Goal: Information Seeking & Learning: Learn about a topic

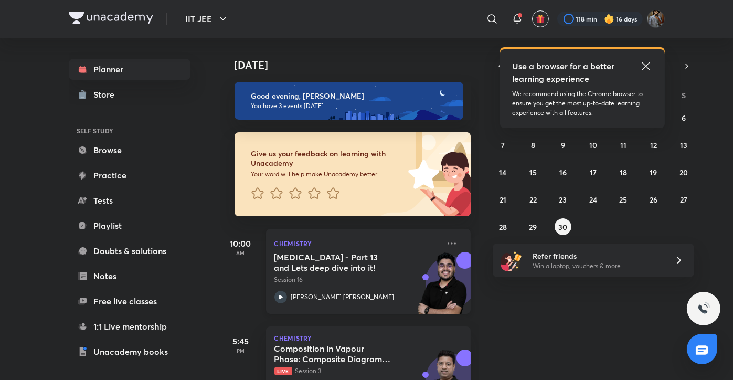
scroll to position [145, 0]
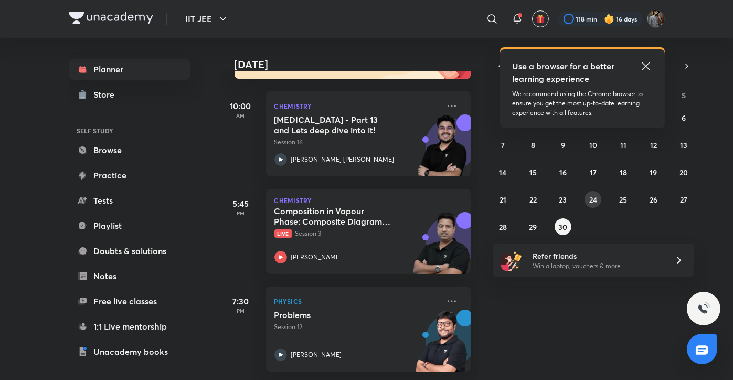
click at [593, 193] on button "24" at bounding box center [593, 199] width 17 height 17
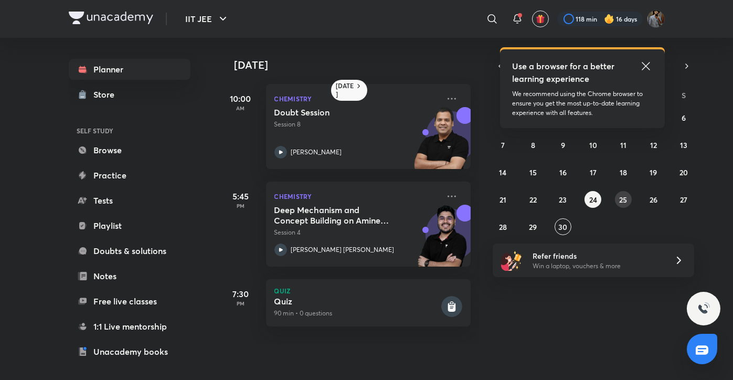
click at [622, 192] on button "25" at bounding box center [623, 199] width 17 height 17
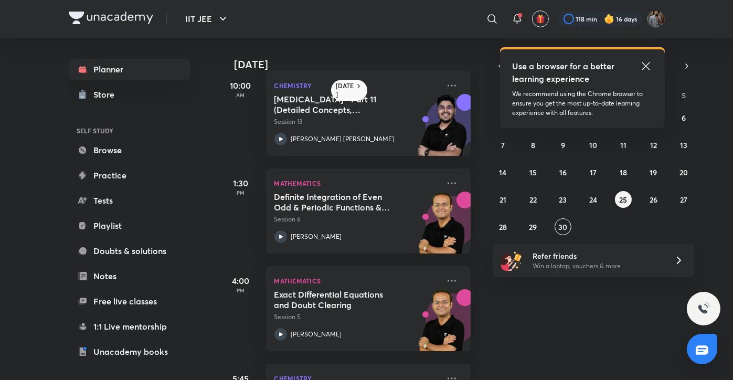
scroll to position [0, 0]
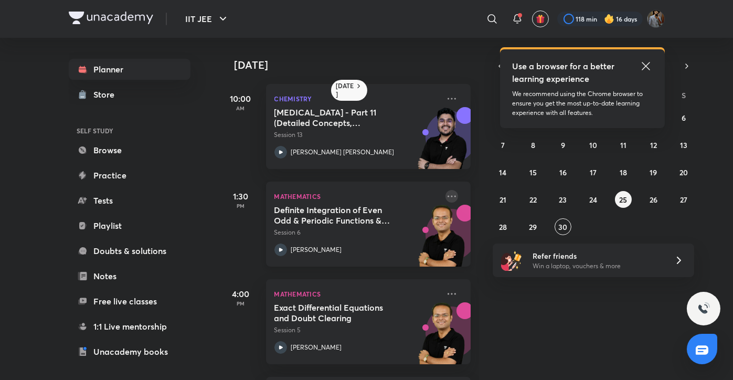
click at [448, 196] on icon at bounding box center [452, 196] width 8 height 2
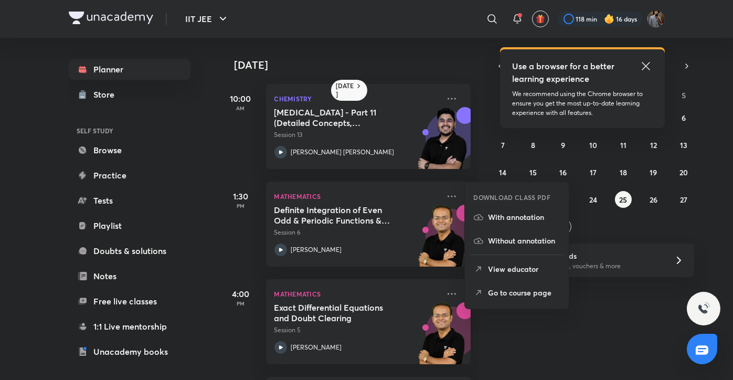
click at [502, 295] on p "Go to course page" at bounding box center [524, 292] width 72 height 11
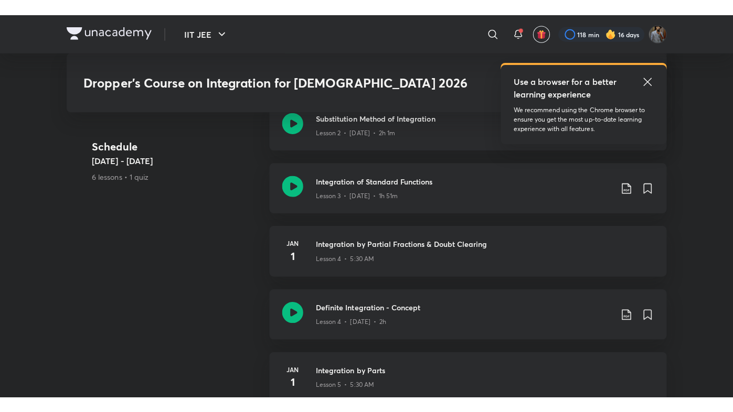
scroll to position [758, 0]
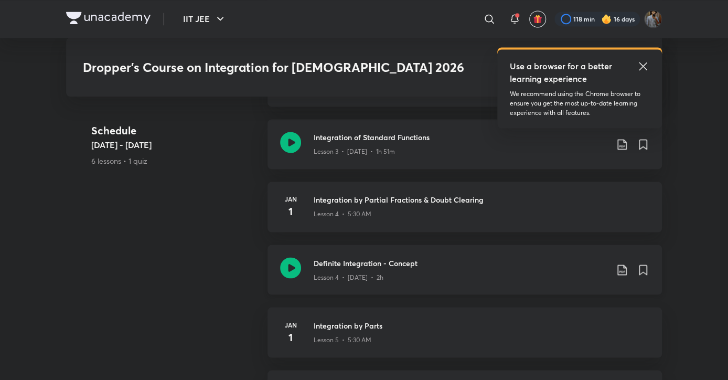
click at [287, 257] on icon at bounding box center [290, 267] width 21 height 21
